Goal: Check status: Check status

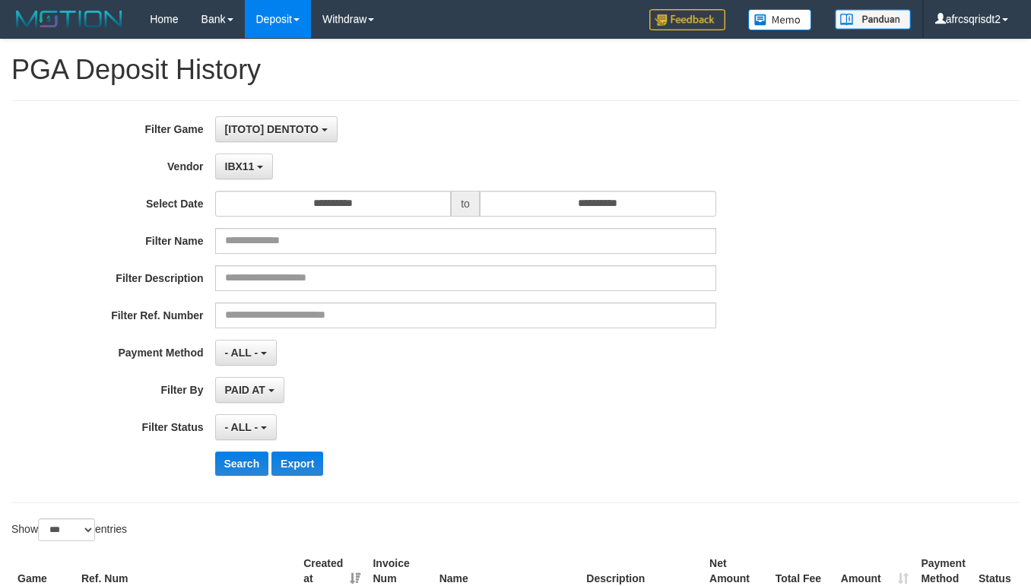
select select "**********"
select select "***"
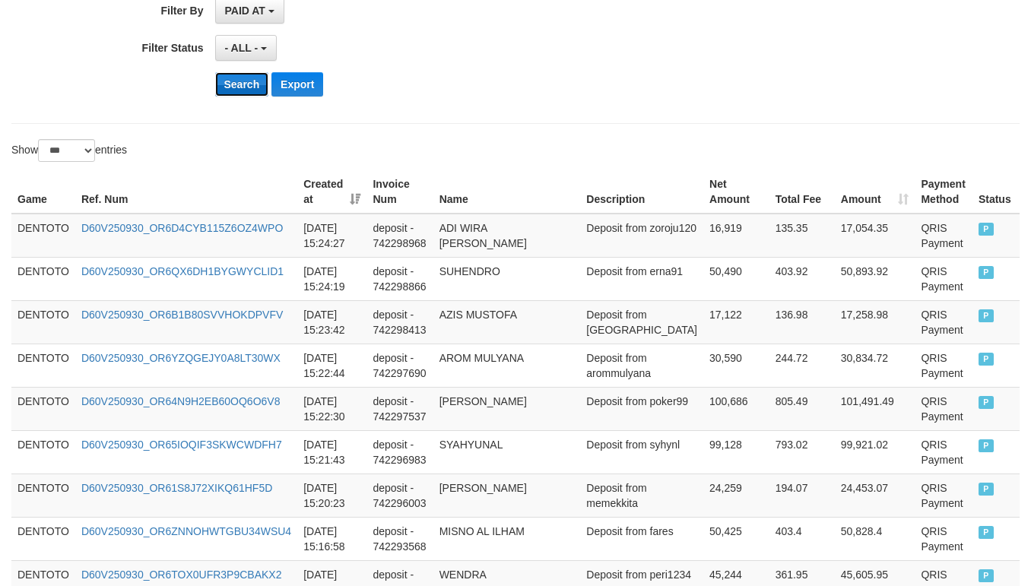
drag, startPoint x: 0, startPoint y: 0, endPoint x: 236, endPoint y: 97, distance: 254.6
click at [236, 97] on button "Search" at bounding box center [242, 84] width 54 height 24
click at [455, 84] on div "Search Export" at bounding box center [537, 84] width 645 height 24
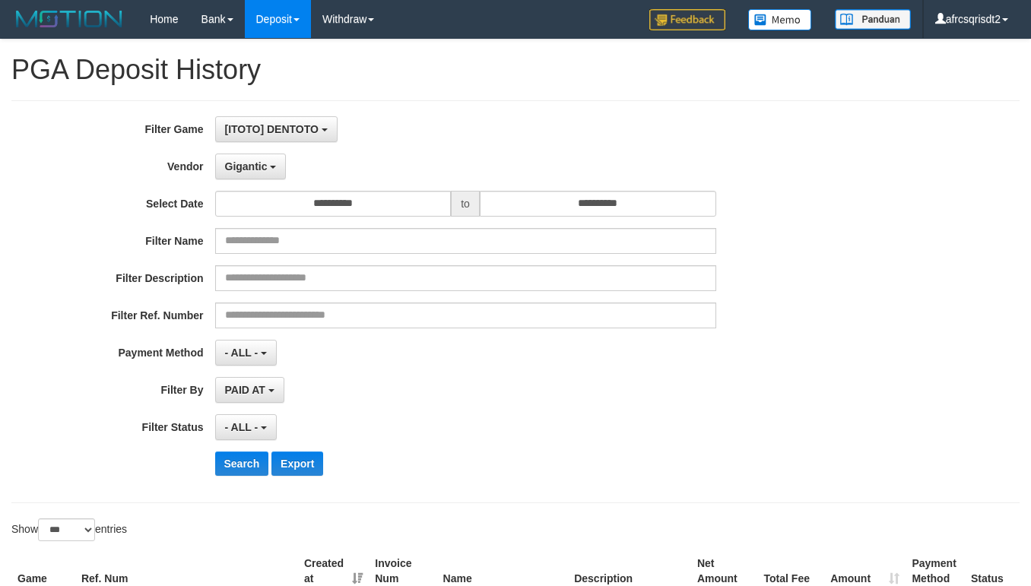
select select "**********"
select select "***"
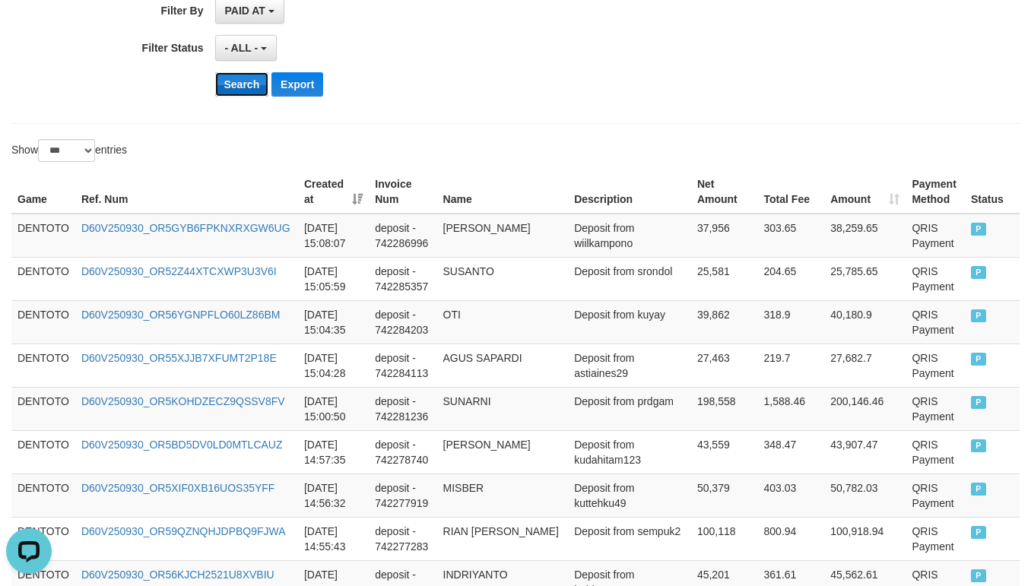
scroll to position [14, 0]
click at [223, 90] on button "Search" at bounding box center [242, 84] width 54 height 24
drag, startPoint x: 550, startPoint y: 80, endPoint x: 575, endPoint y: 75, distance: 25.5
click at [552, 80] on div "Search Export" at bounding box center [537, 84] width 645 height 24
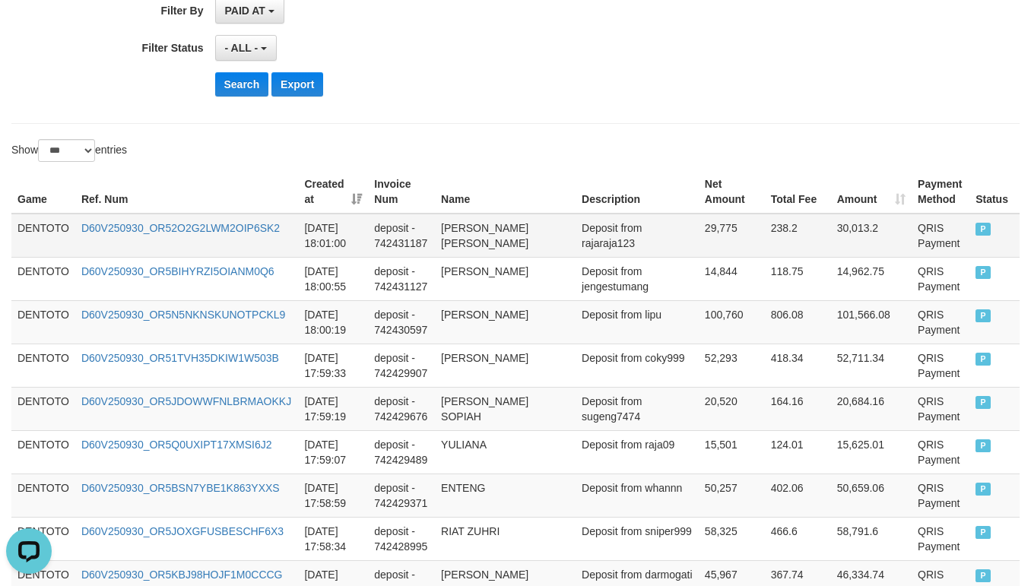
click at [28, 230] on td "DENTOTO" at bounding box center [43, 236] width 64 height 44
click at [25, 230] on td "DENTOTO" at bounding box center [43, 236] width 64 height 44
click at [30, 228] on td "DENTOTO" at bounding box center [43, 236] width 64 height 44
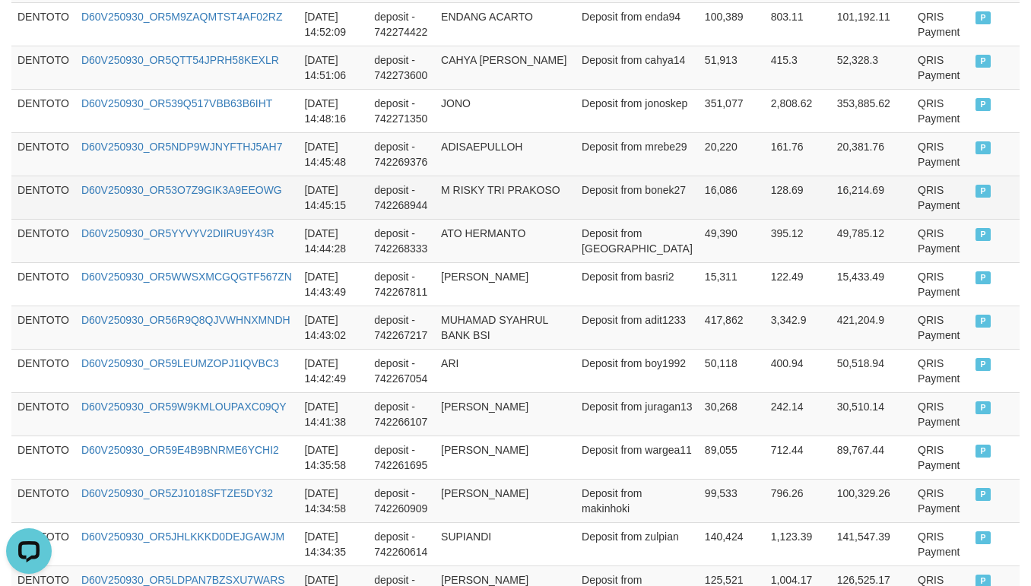
scroll to position [1900, 0]
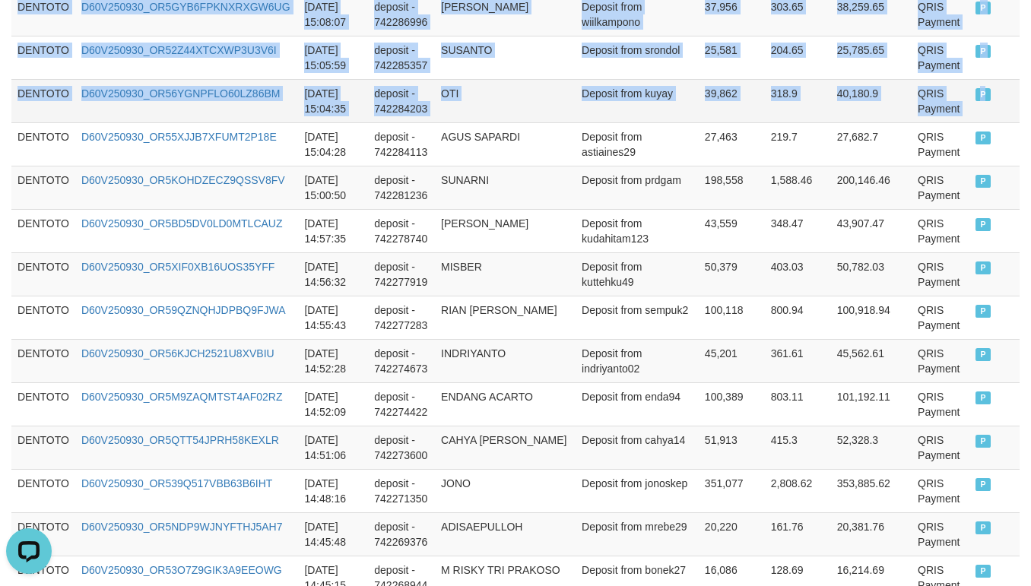
click at [1010, 115] on td "P" at bounding box center [994, 100] width 50 height 43
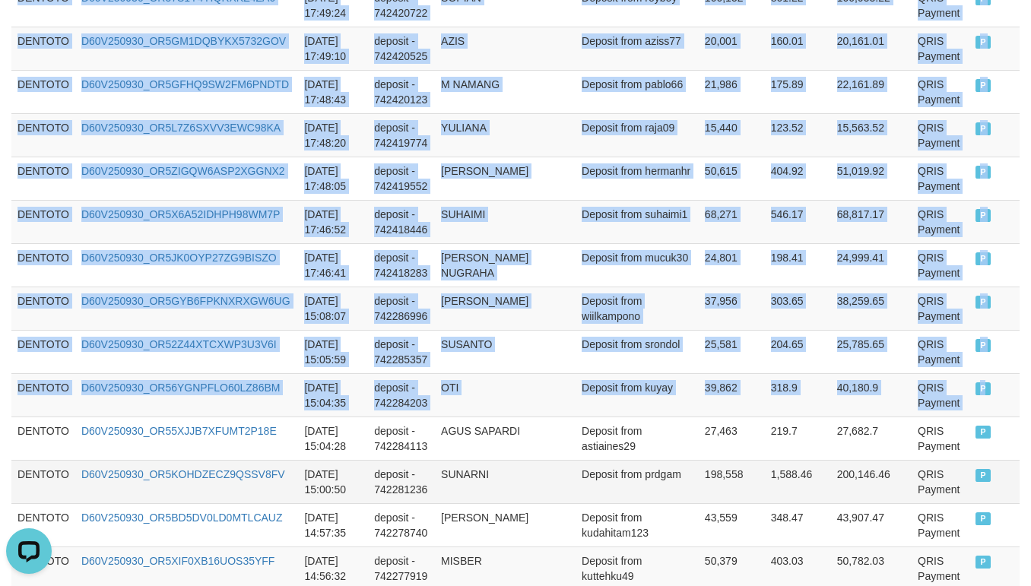
scroll to position [1519, 0]
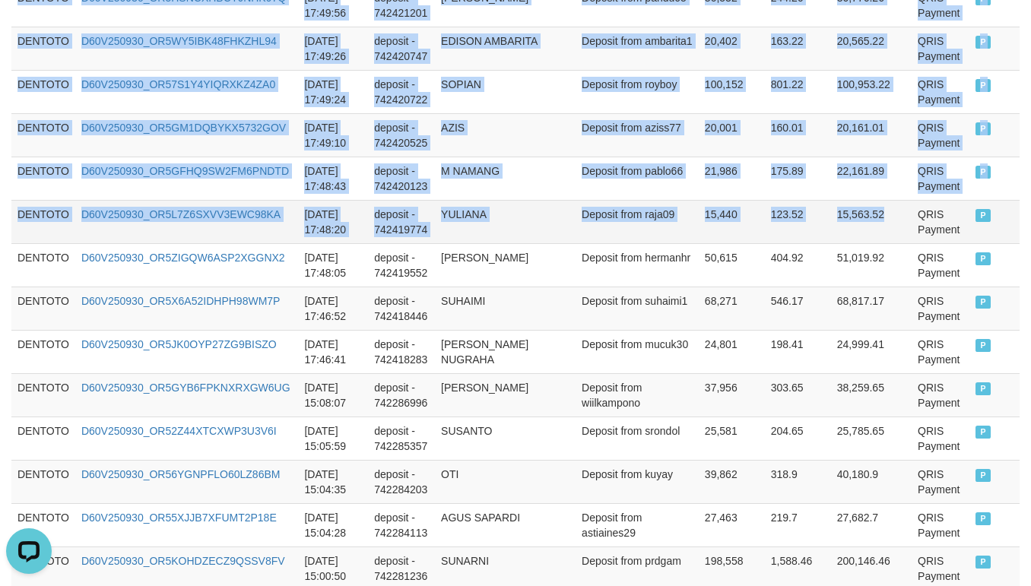
click at [853, 243] on td "15,563.52" at bounding box center [871, 221] width 81 height 43
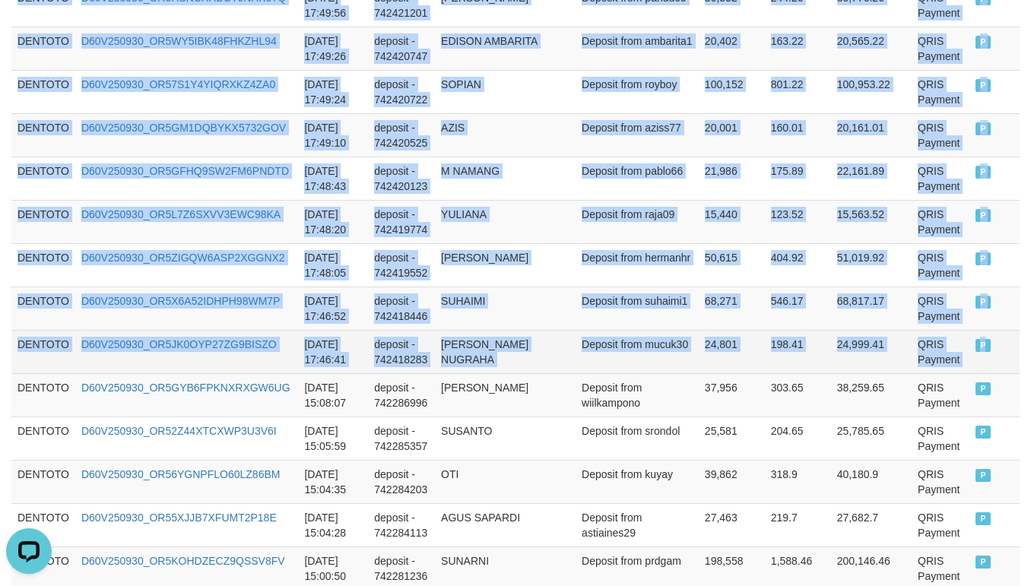
drag, startPoint x: 981, startPoint y: 363, endPoint x: 956, endPoint y: 363, distance: 25.1
click at [980, 363] on td "P" at bounding box center [994, 351] width 50 height 43
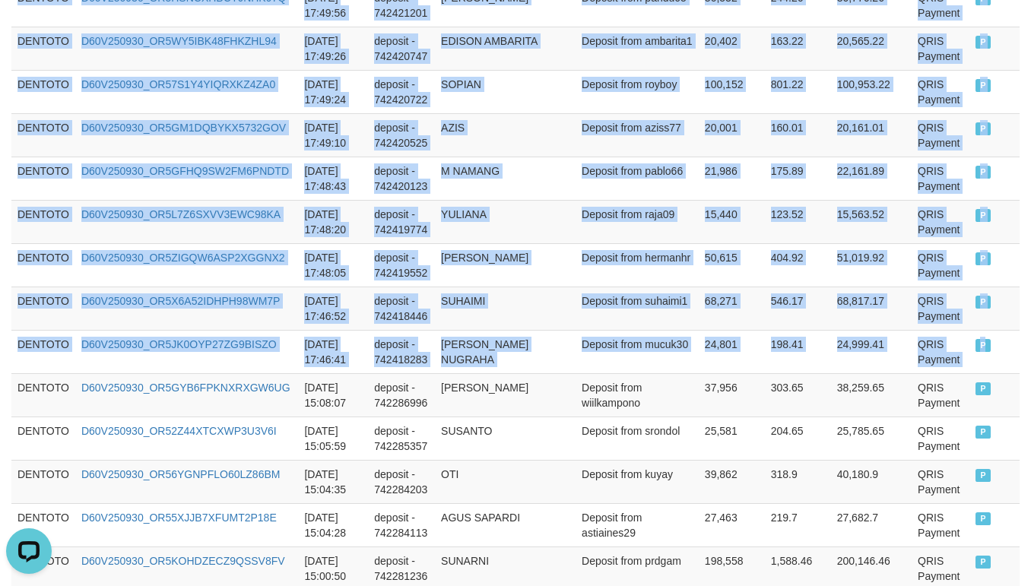
copy tbody "DENTOTO D60V250930_OR52O2G2LWM2OIP6SK2 2025-09-30 18:01:00 deposit - 742431187 …"
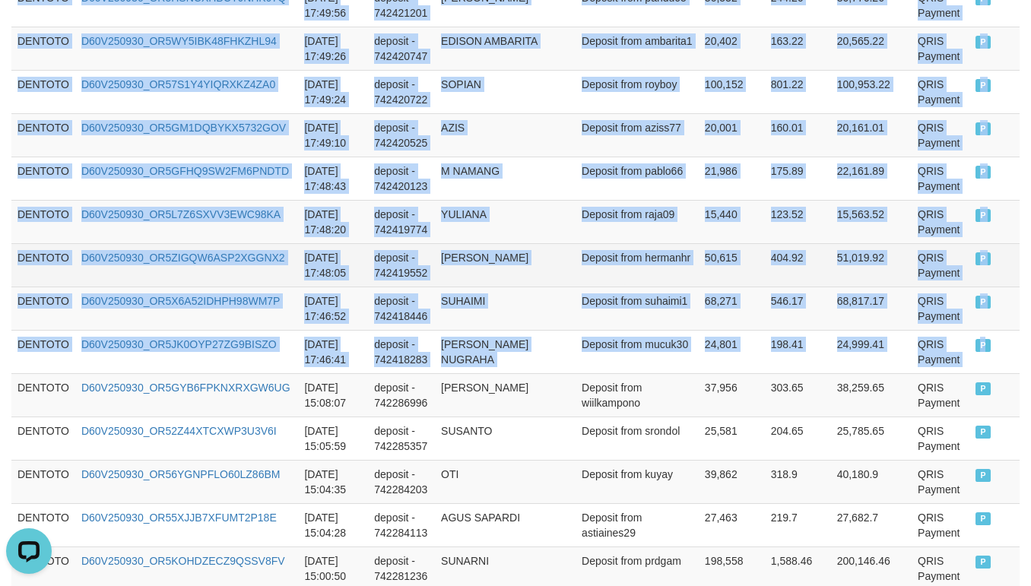
click at [622, 272] on td "Deposit from hermanhr" at bounding box center [636, 264] width 123 height 43
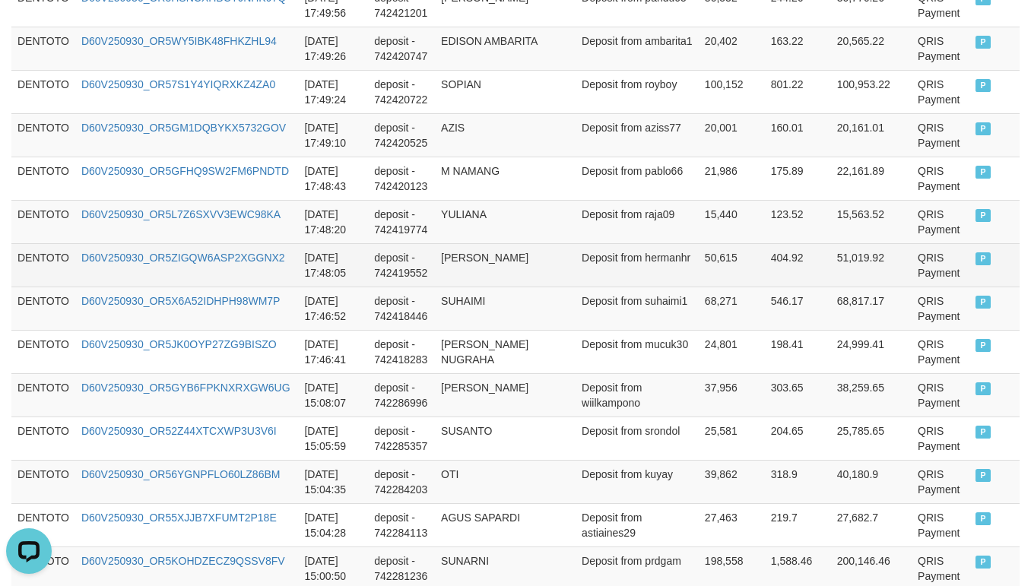
click at [621, 271] on td "Deposit from hermanhr" at bounding box center [636, 264] width 123 height 43
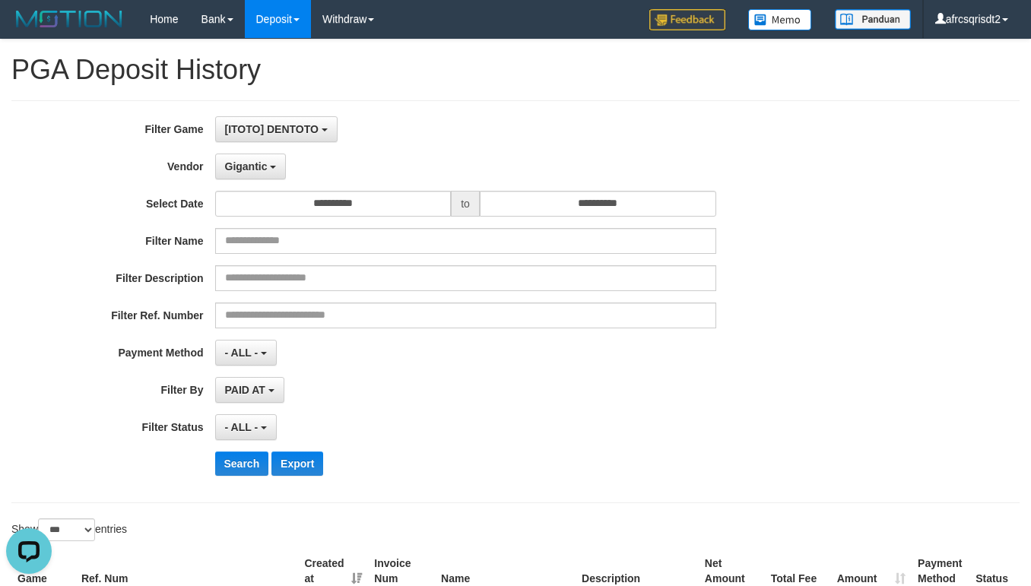
scroll to position [379, 0]
select select "**********"
select select "***"
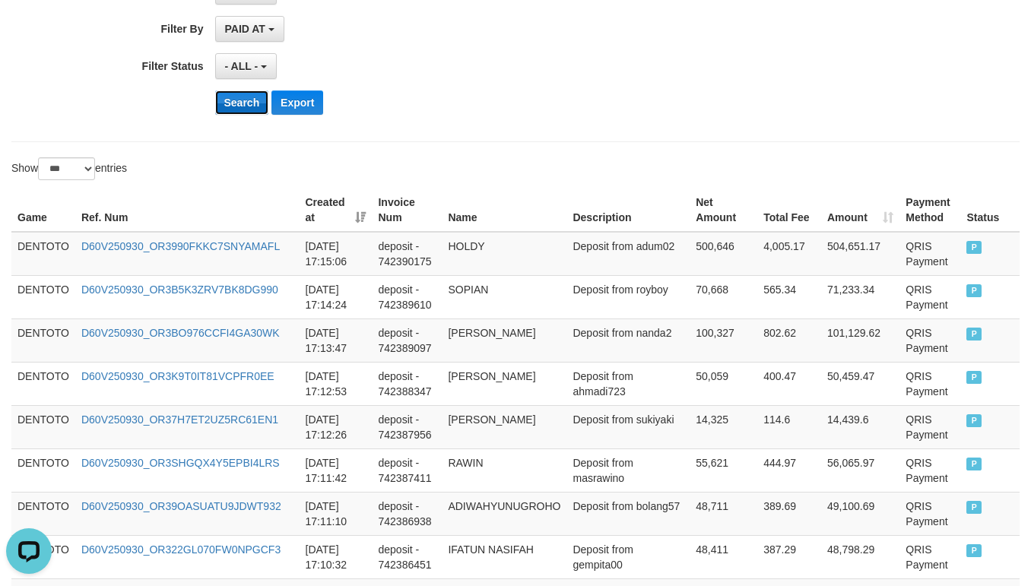
scroll to position [14, 0]
click at [242, 112] on button "Search" at bounding box center [242, 102] width 54 height 24
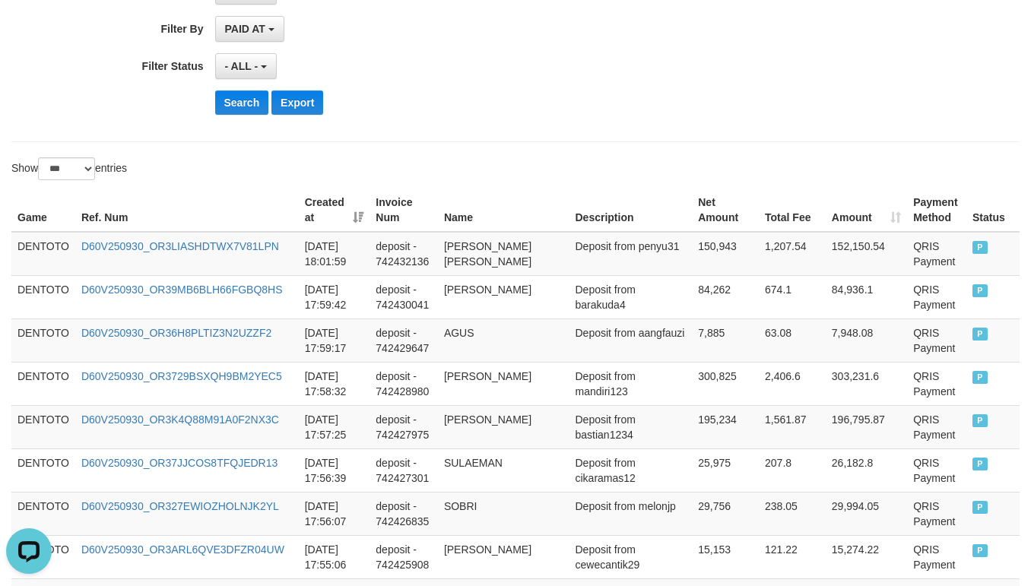
click at [575, 69] on div "- ALL - SELECT ALL - ALL - SELECT STATUS PENDING/UNPAID PAID CANCELED EXPIRED" at bounding box center [465, 66] width 501 height 26
click at [55, 247] on td "DENTOTO" at bounding box center [43, 254] width 64 height 44
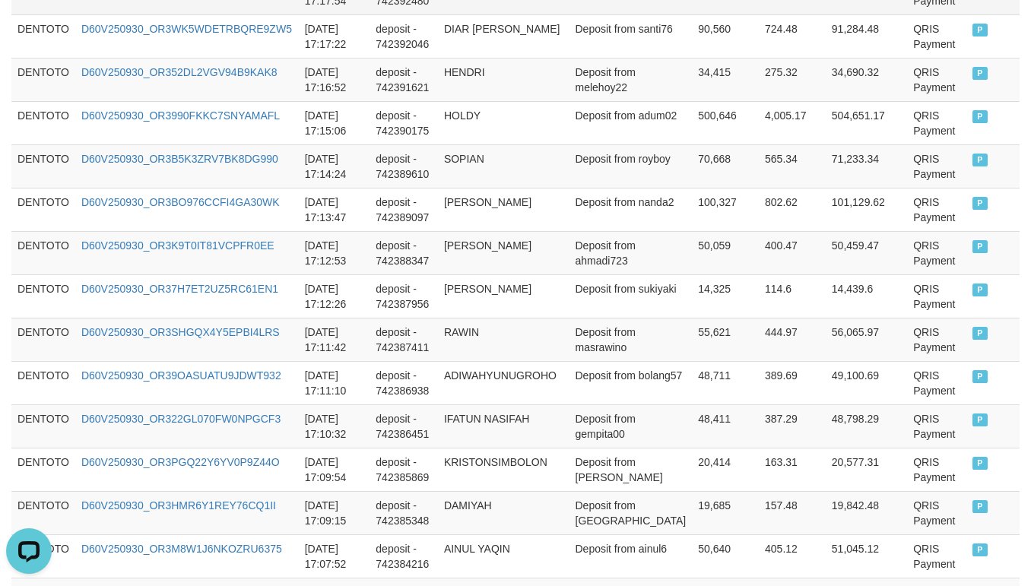
scroll to position [2641, 0]
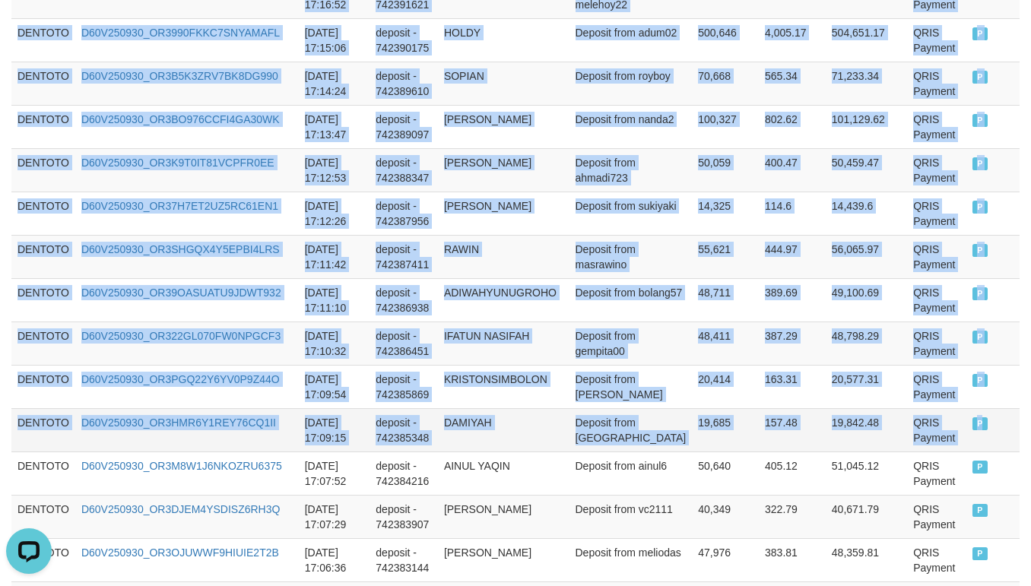
click at [966, 422] on td "P" at bounding box center [992, 429] width 53 height 43
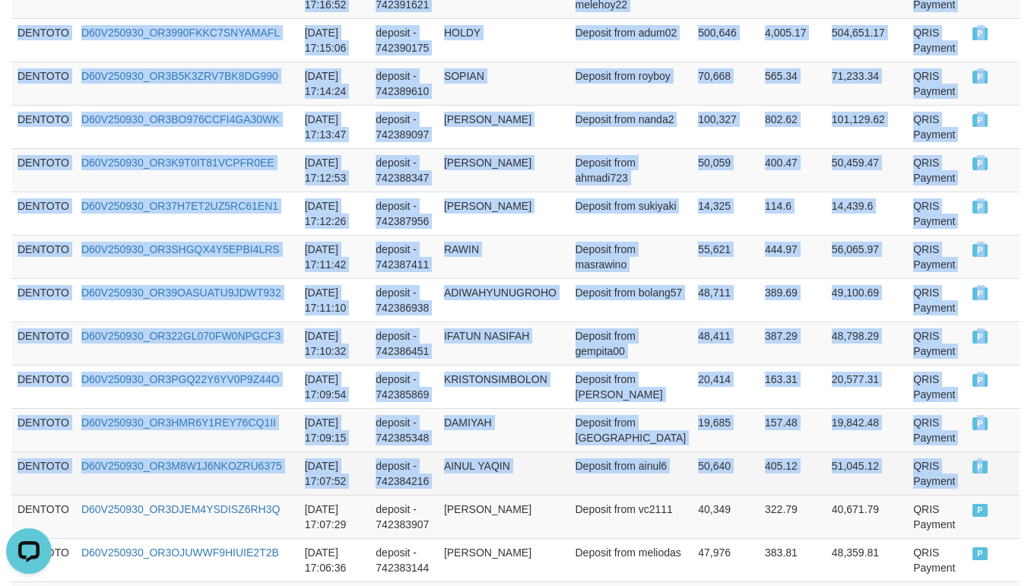
click at [990, 464] on td "P" at bounding box center [992, 472] width 53 height 43
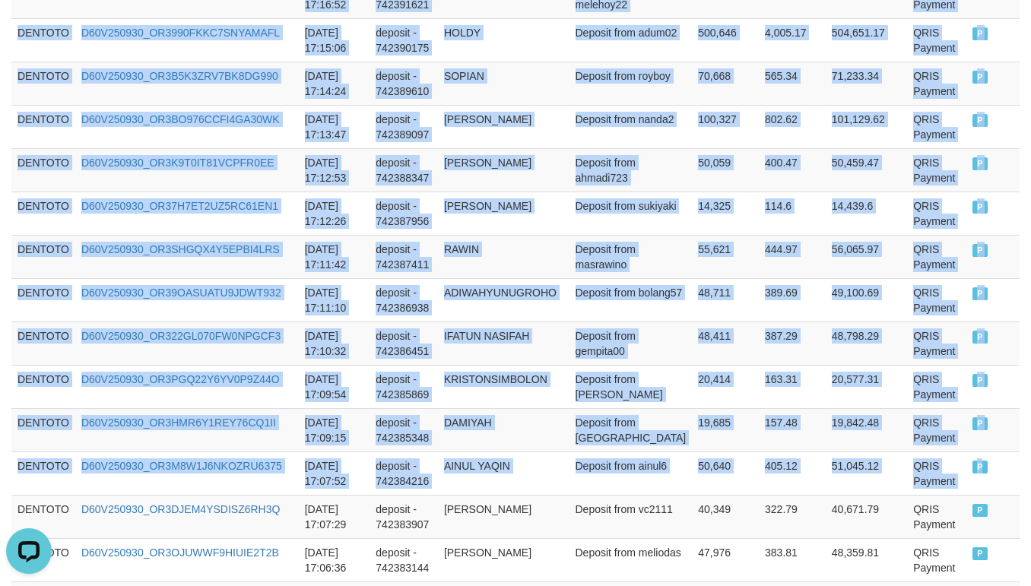
copy tbody "DENTOTO D60V250930_OR3LIASHDTWX7V81LPN 2025-09-30 18:01:59 deposit - 742432136 …"
click at [629, 335] on td "Deposit from gempita00" at bounding box center [630, 343] width 123 height 43
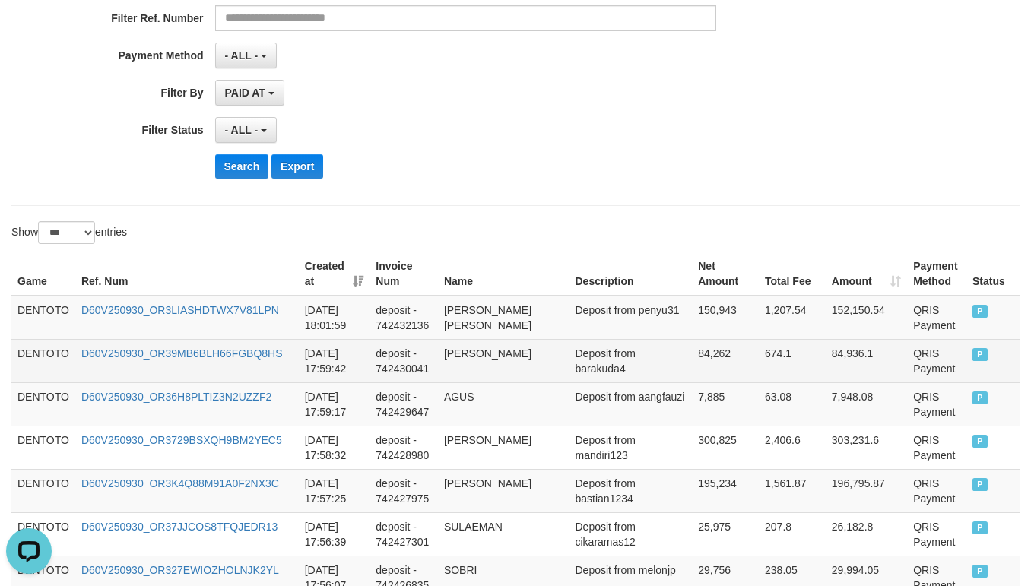
scroll to position [379, 0]
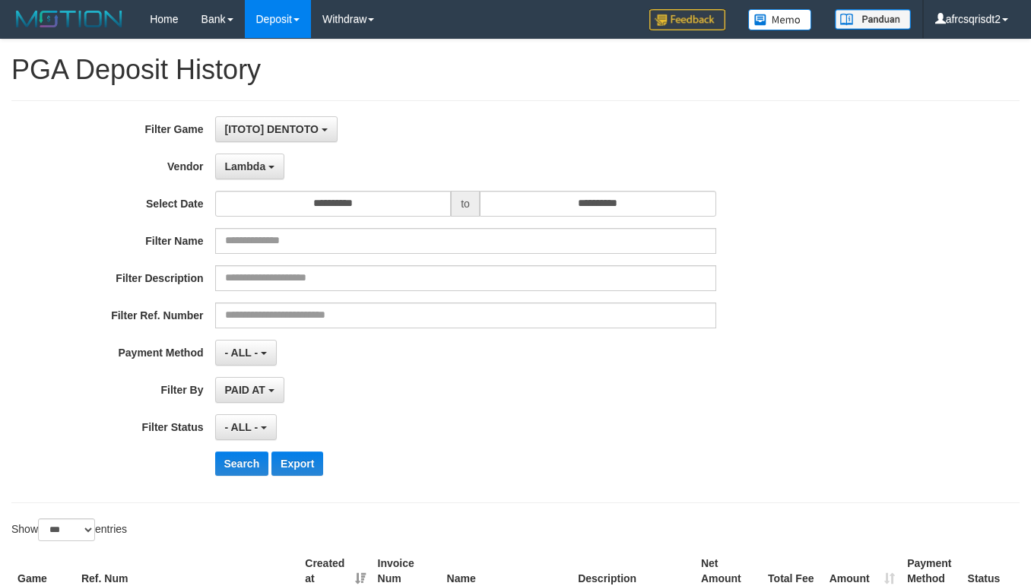
select select "**********"
select select "***"
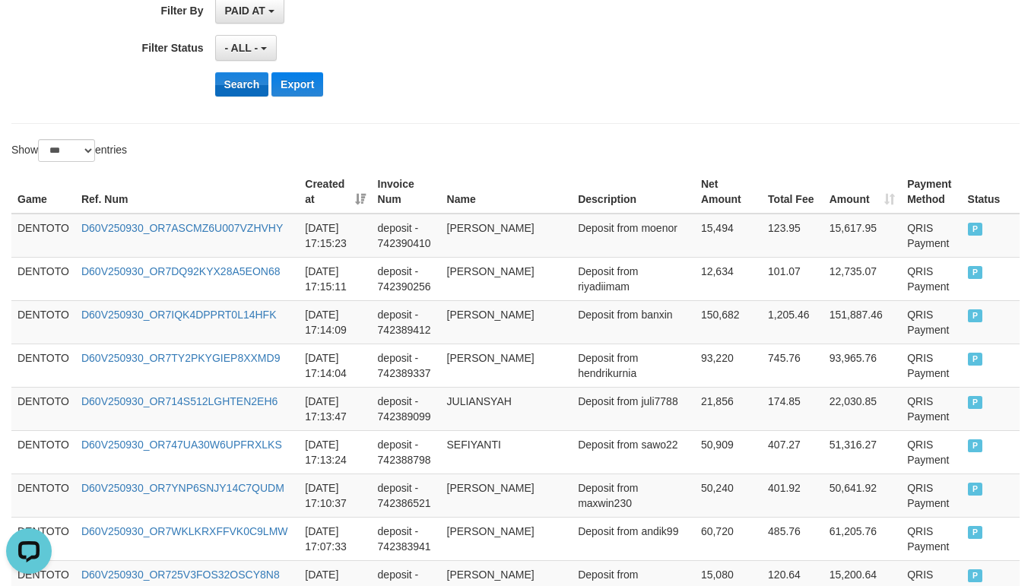
scroll to position [14, 0]
click at [236, 97] on button "Search" at bounding box center [242, 84] width 54 height 24
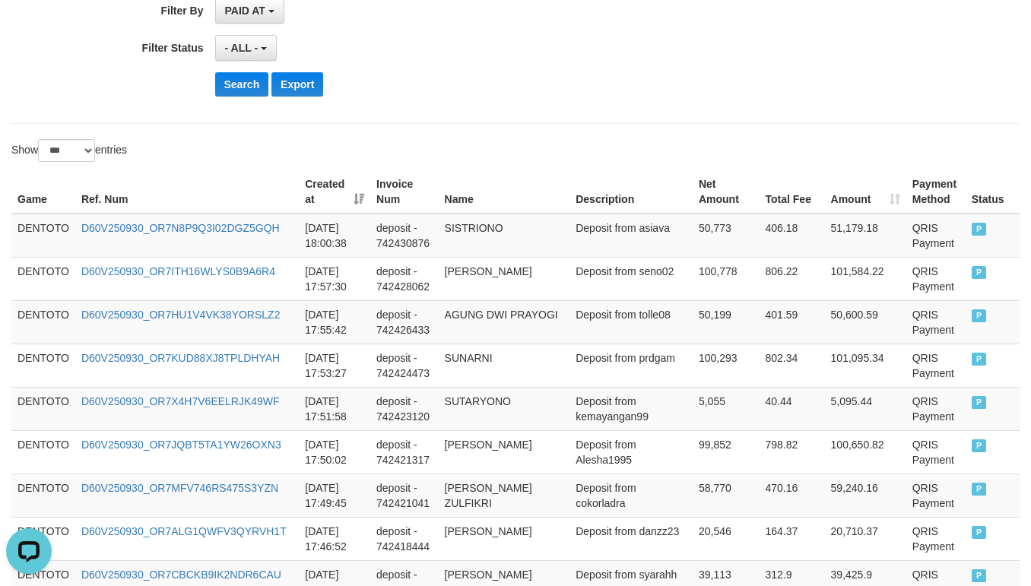
click at [486, 87] on div "Search Export" at bounding box center [537, 84] width 645 height 24
click at [42, 223] on td "DENTOTO" at bounding box center [43, 236] width 64 height 44
click at [41, 224] on td "DENTOTO" at bounding box center [43, 236] width 64 height 44
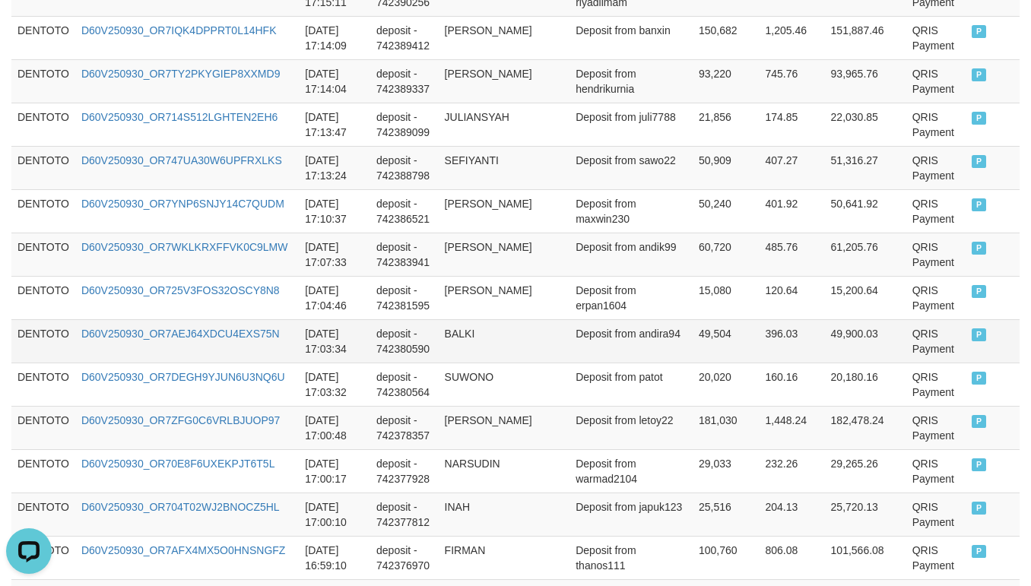
scroll to position [1900, 0]
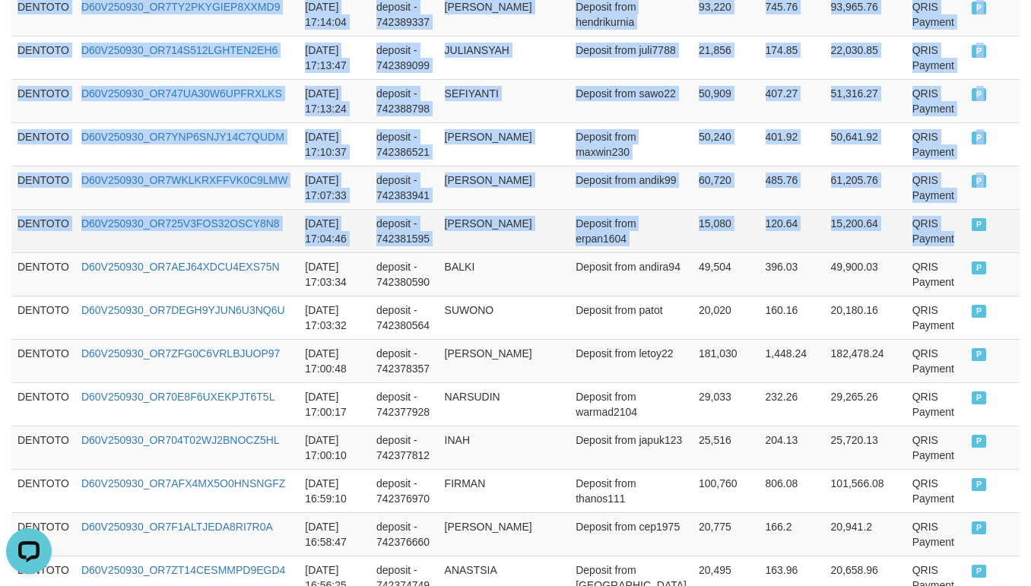
click at [928, 252] on td "QRIS Payment" at bounding box center [935, 230] width 59 height 43
click at [965, 252] on td "P" at bounding box center [992, 230] width 54 height 43
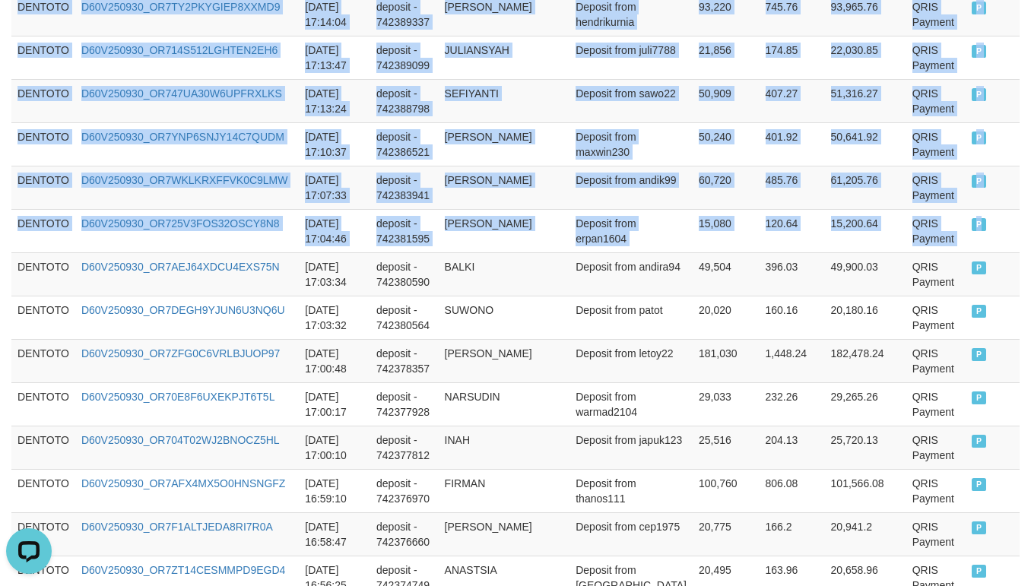
copy tbody "DENTOTO D60V250930_OR7N8P9Q3I02DGZ5GQH 2025-09-30 18:00:38 deposit - 742430876 …"
